Goal: Transaction & Acquisition: Book appointment/travel/reservation

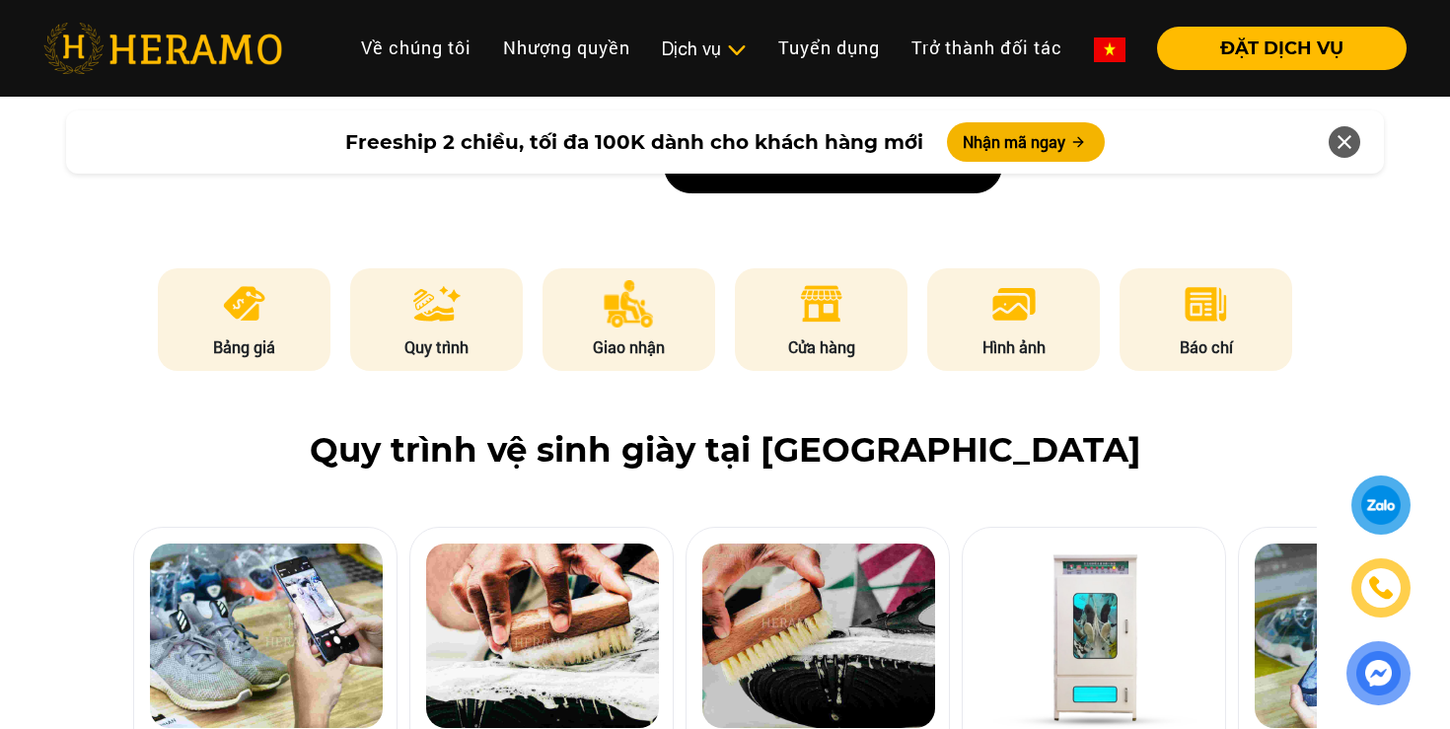
scroll to position [918, 0]
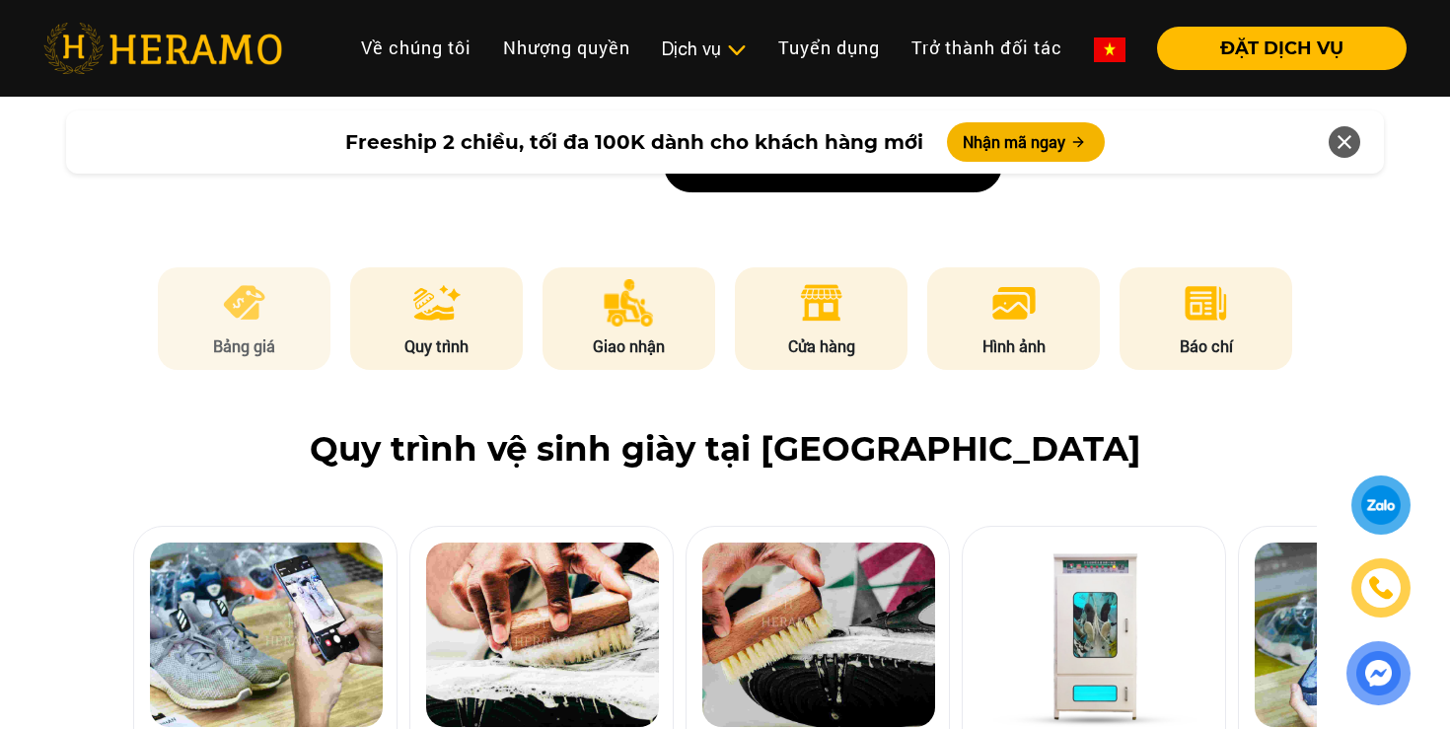
click at [246, 345] on p "Bảng giá" at bounding box center [245, 346] width 174 height 24
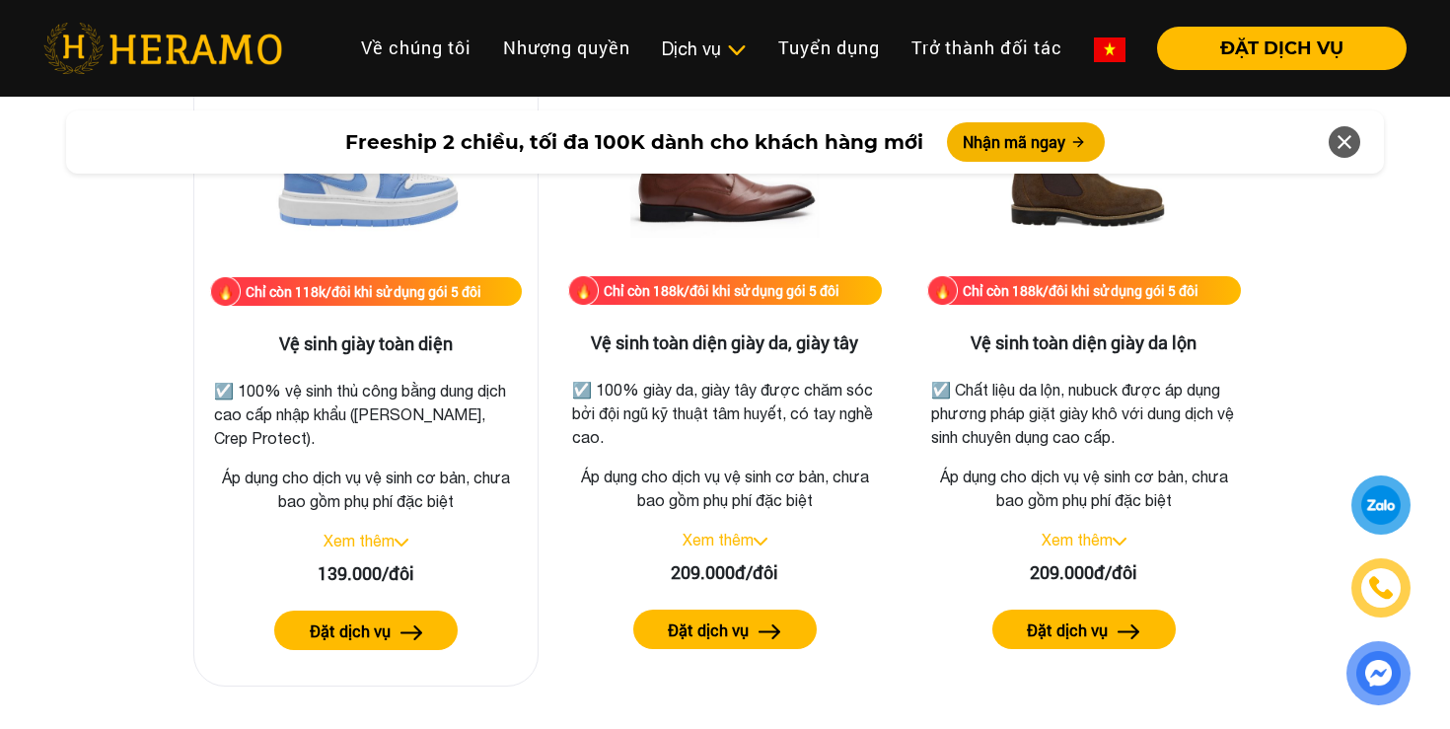
scroll to position [2819, 0]
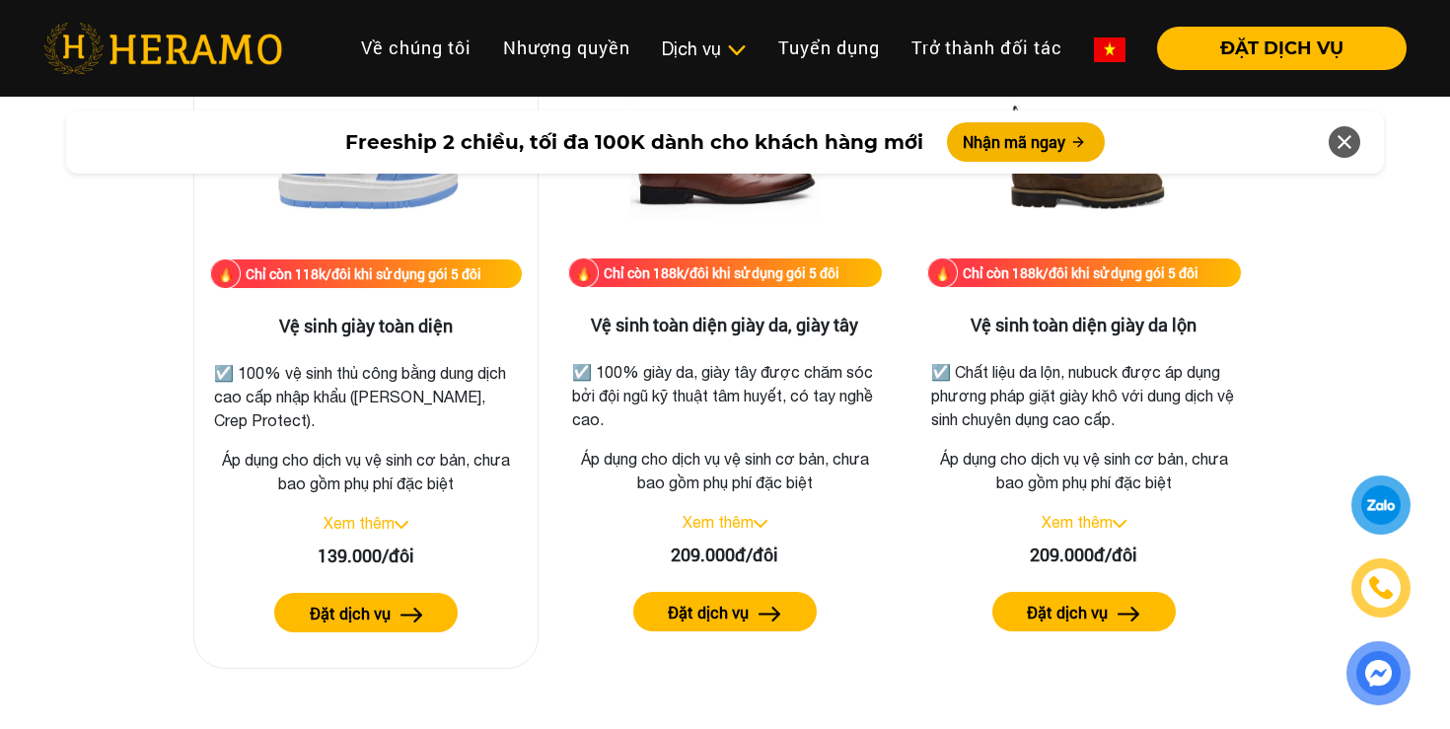
click at [368, 526] on link "Xem thêm" at bounding box center [359, 523] width 71 height 18
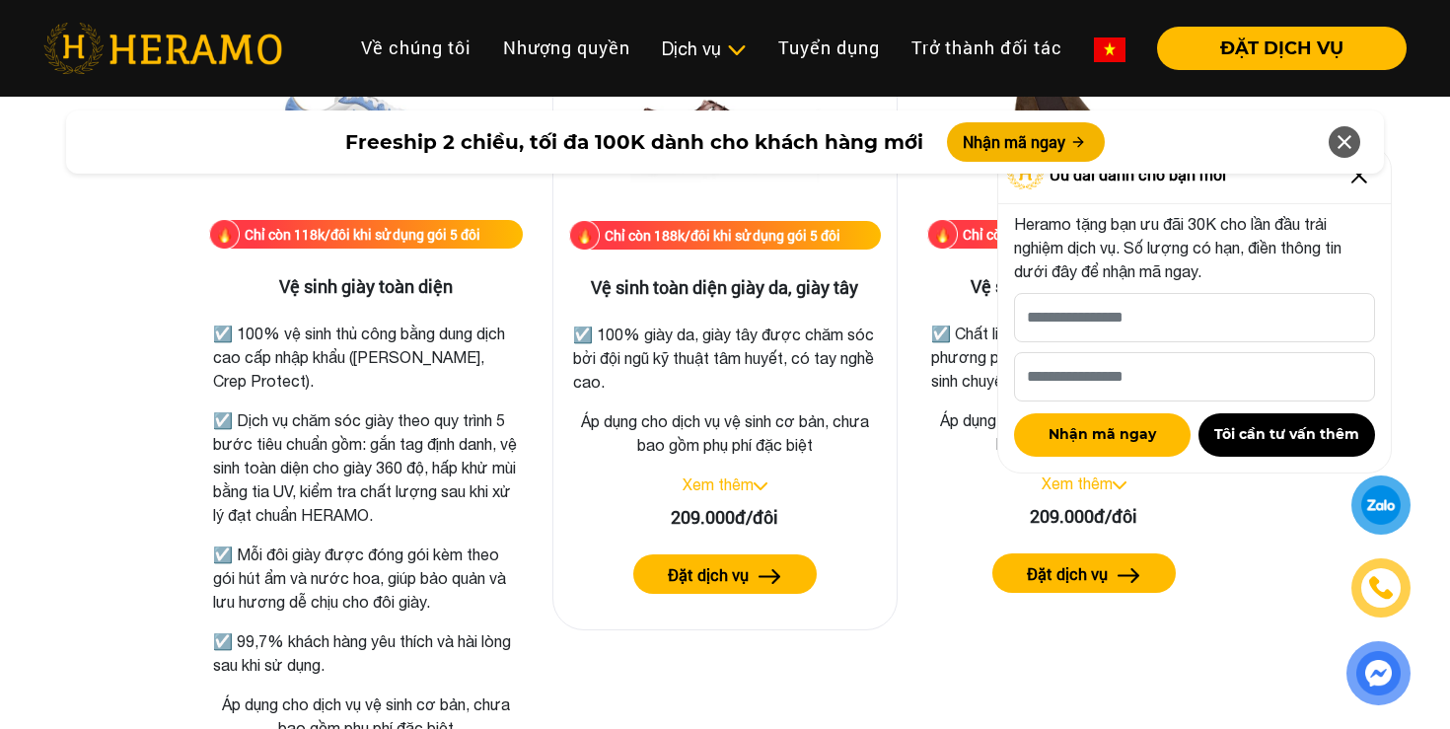
scroll to position [2857, 0]
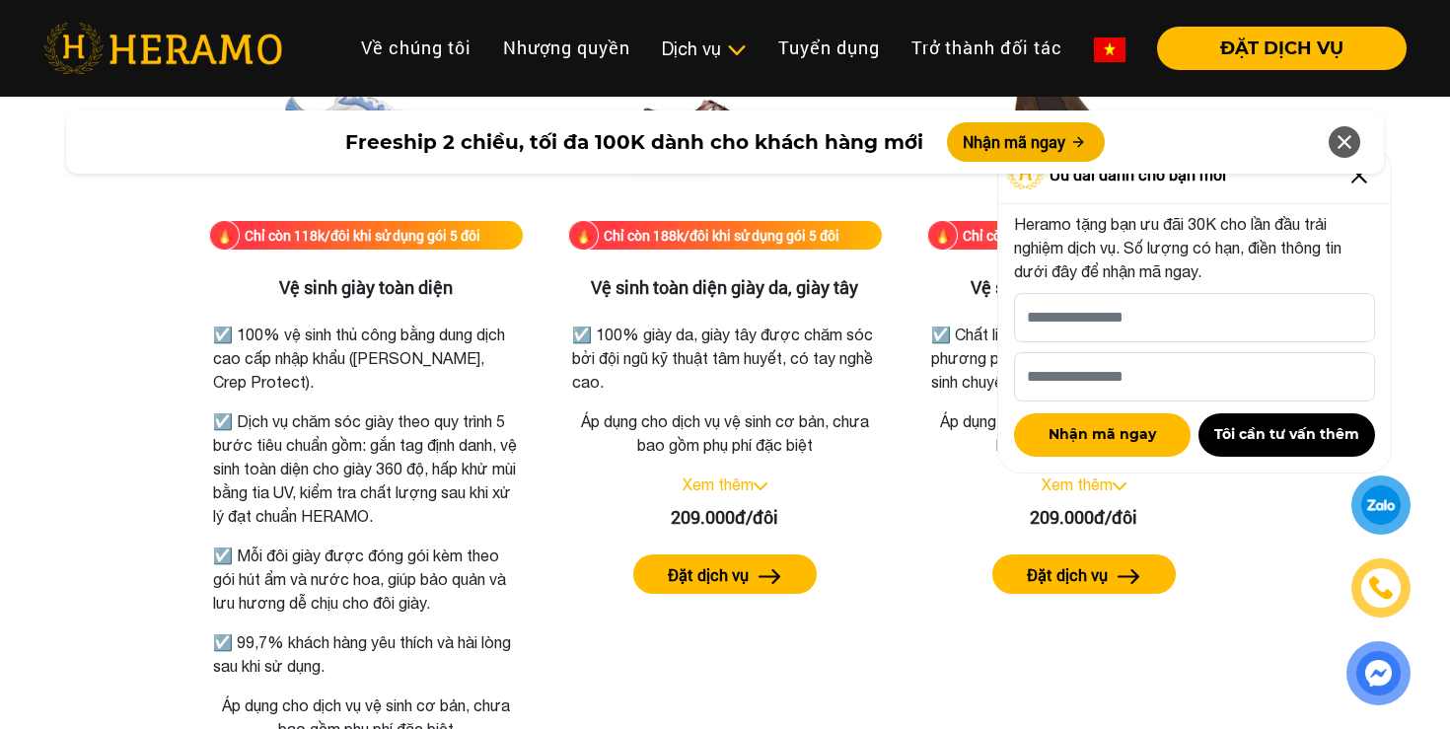
click at [1351, 143] on icon at bounding box center [1345, 142] width 24 height 36
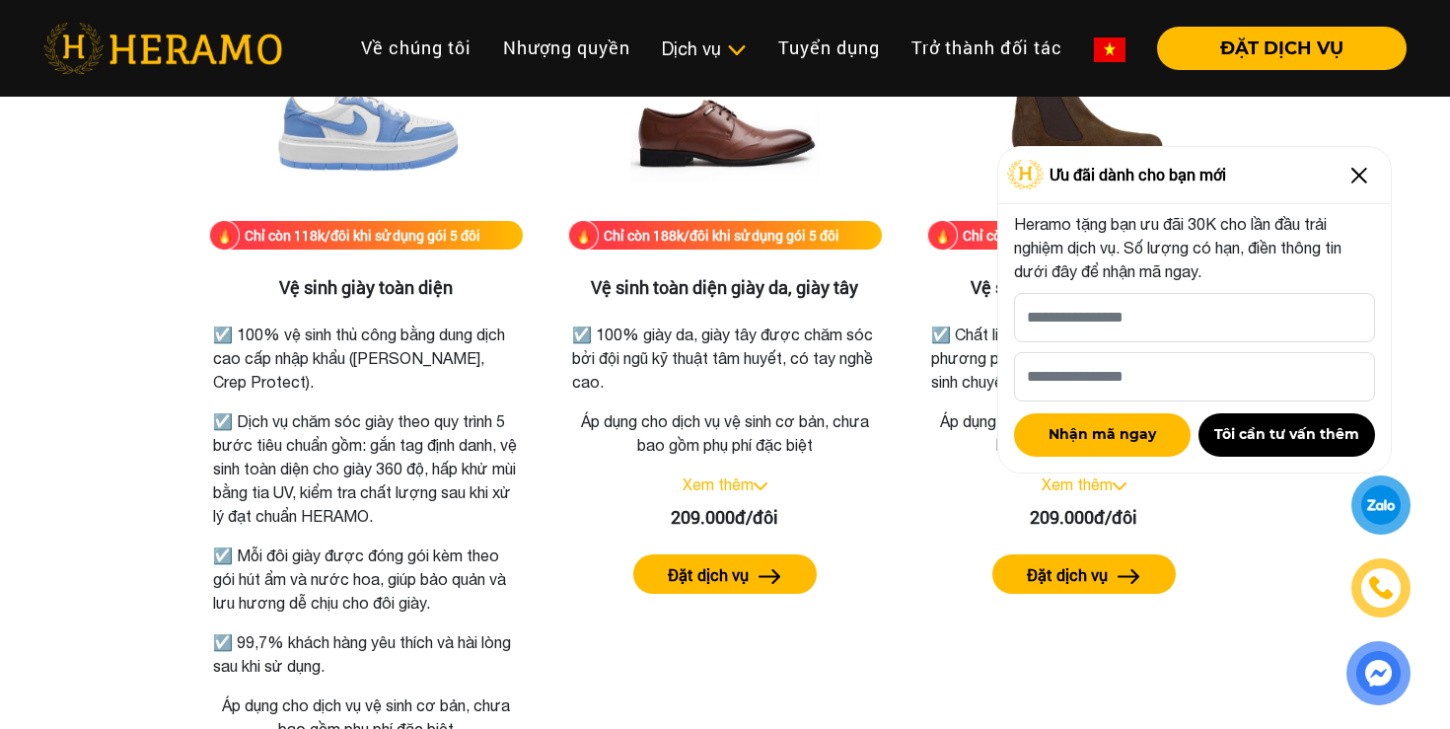
click at [1363, 182] on img at bounding box center [1360, 176] width 32 height 32
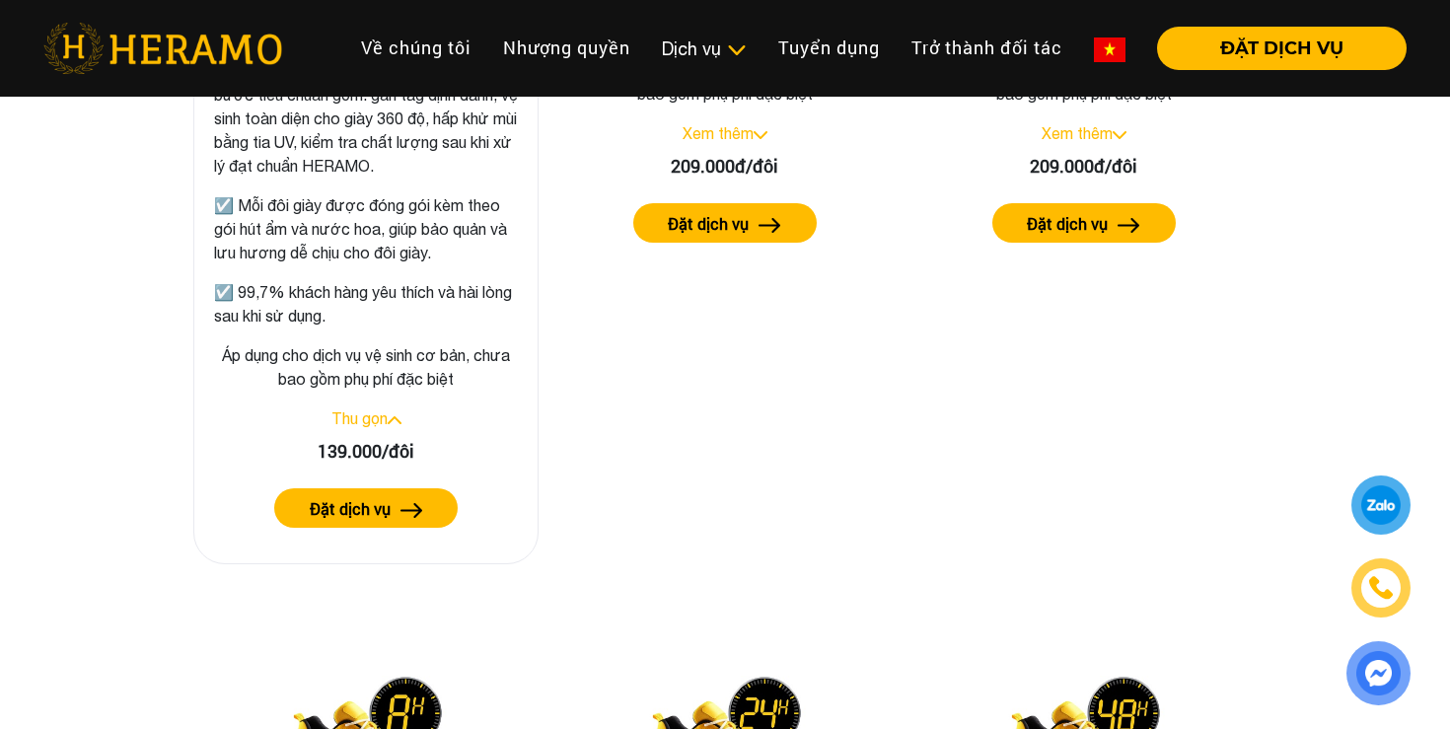
scroll to position [3209, 0]
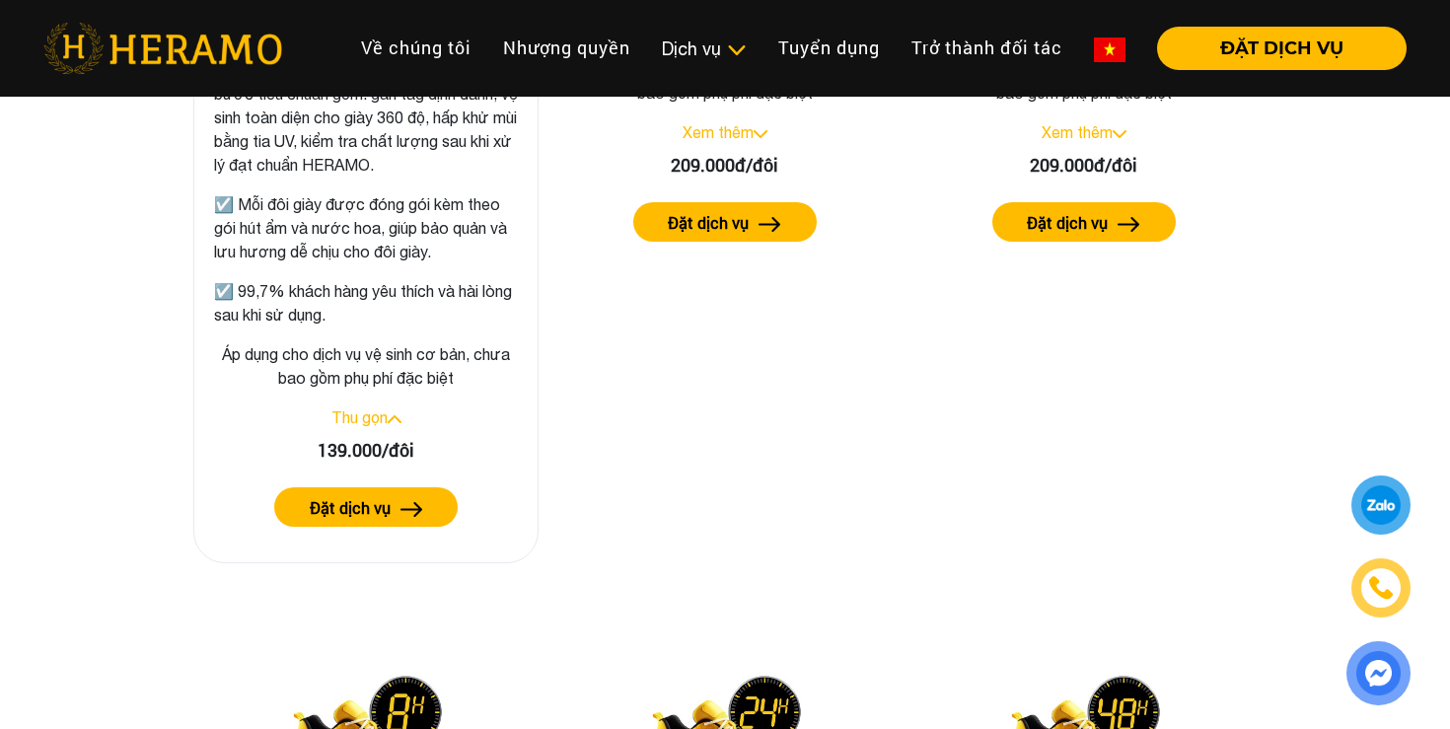
click at [425, 510] on button "Đặt dịch vụ" at bounding box center [365, 506] width 183 height 39
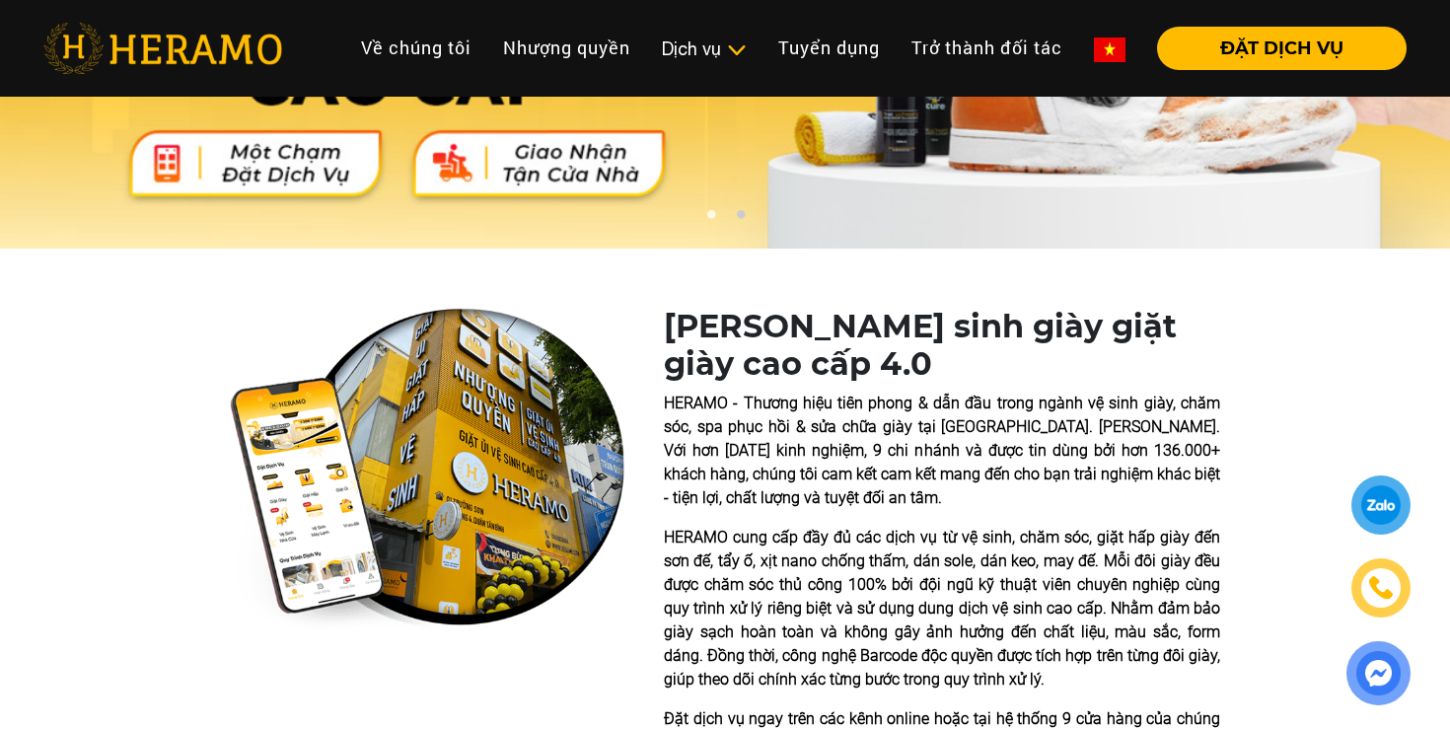
scroll to position [0, 0]
